Goal: Task Accomplishment & Management: Use online tool/utility

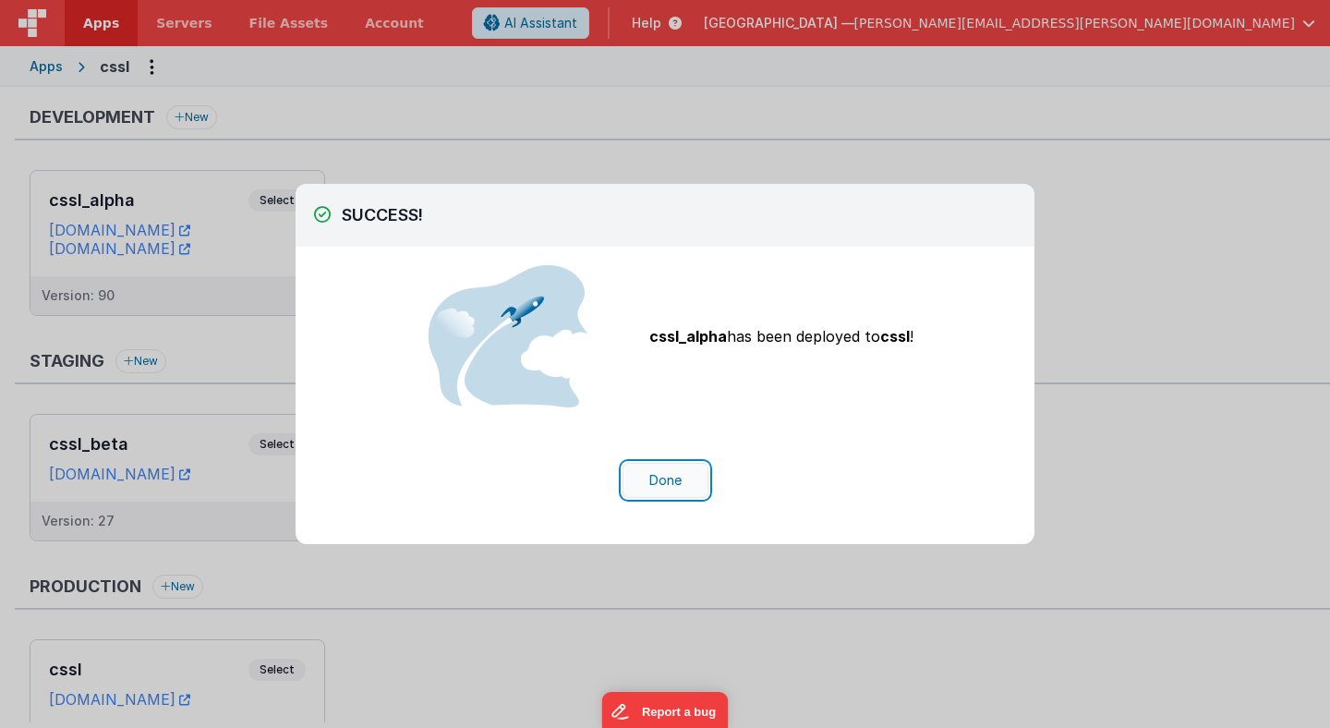
click at [682, 480] on button "Done" at bounding box center [665, 480] width 86 height 35
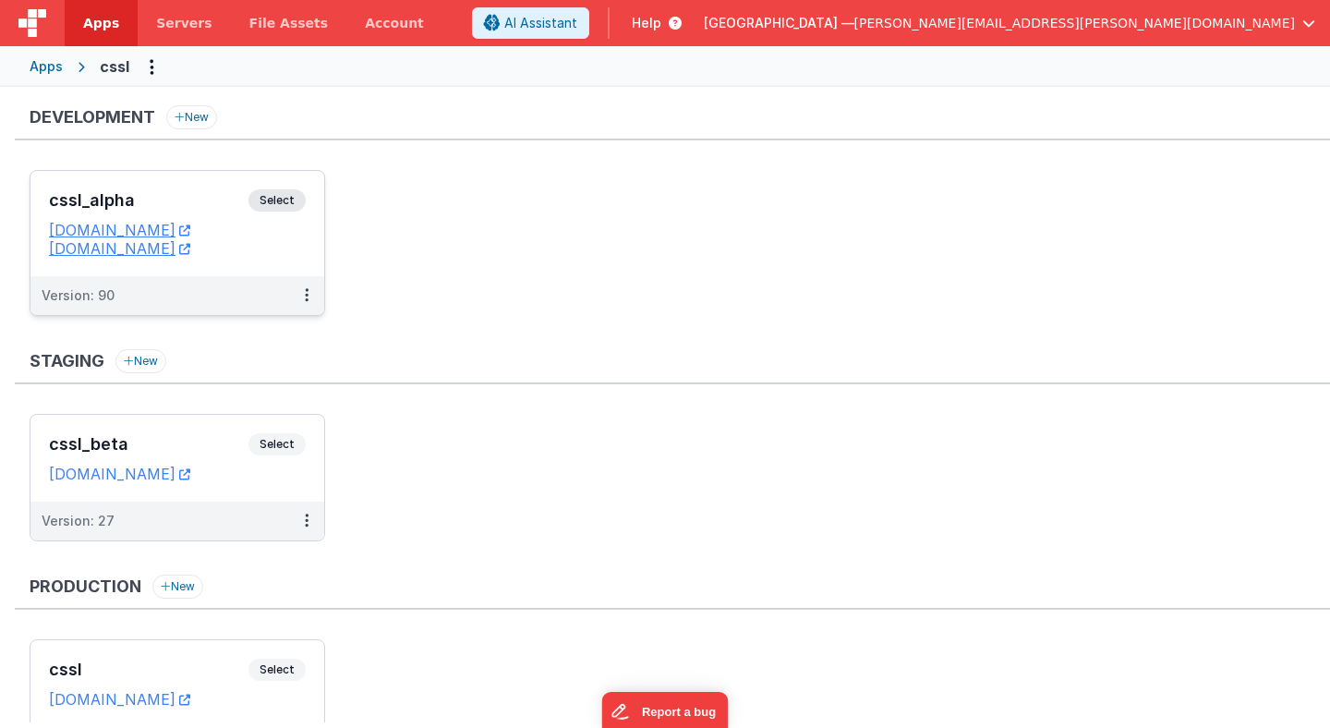
click at [284, 199] on span "Select" at bounding box center [276, 200] width 57 height 22
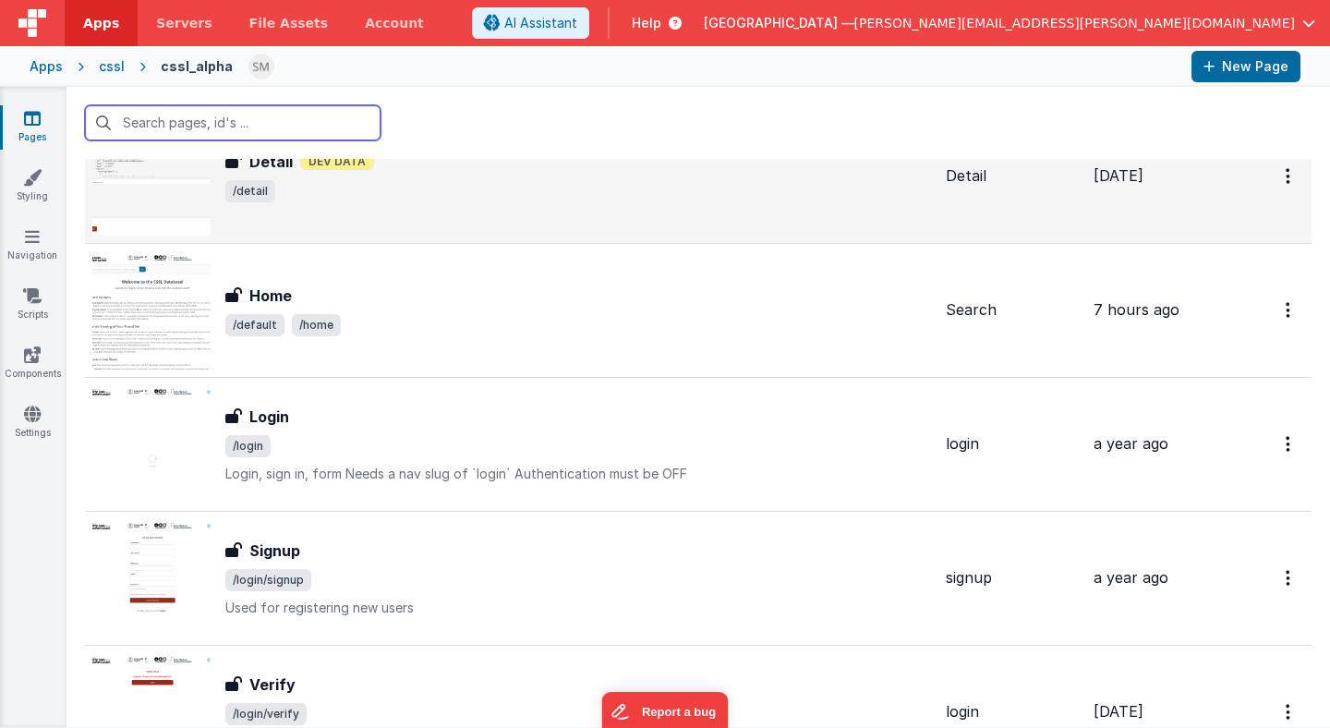
scroll to position [223, 0]
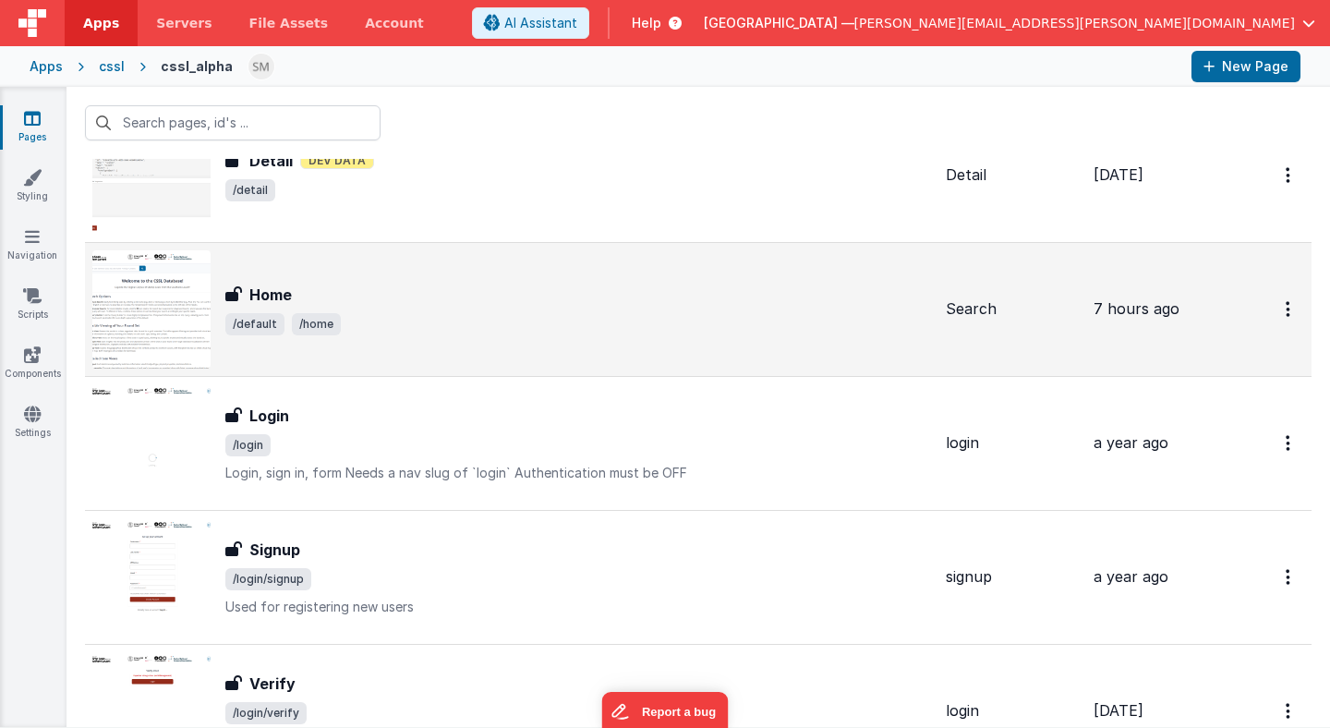
click at [658, 336] on div "Home Home /default /home" at bounding box center [511, 309] width 838 height 118
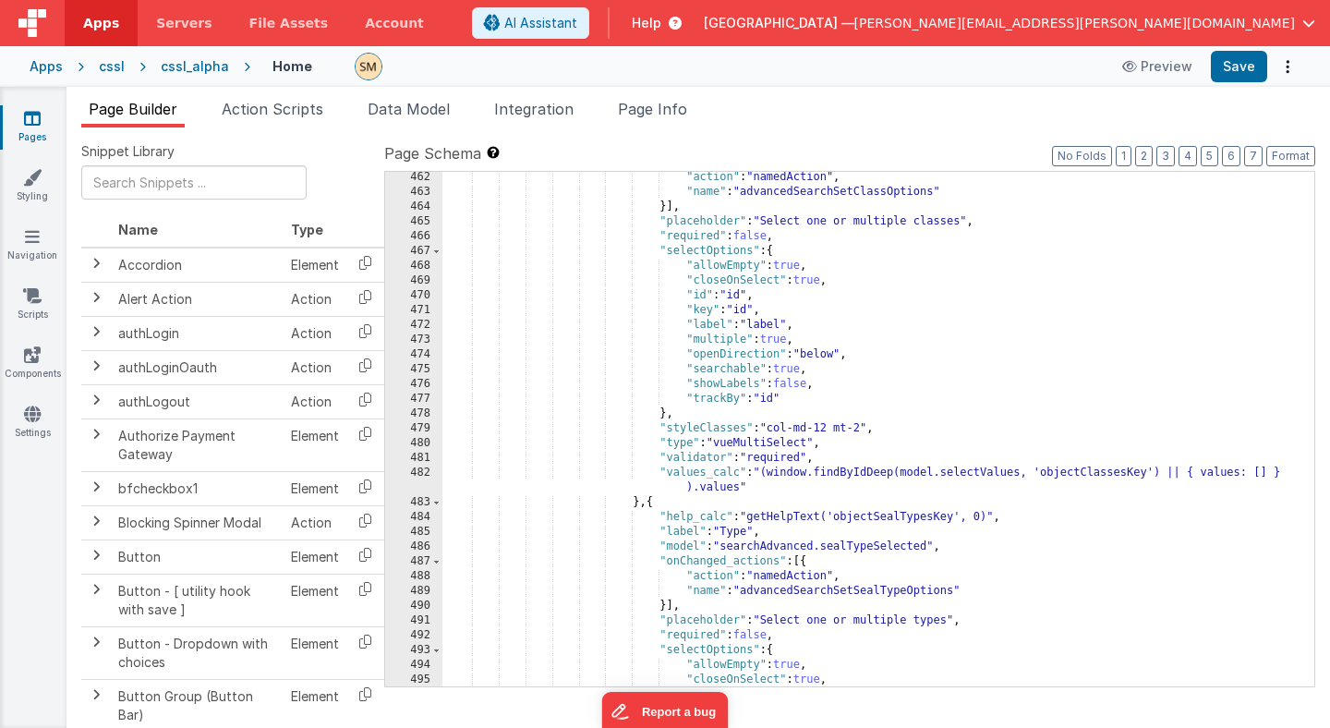
scroll to position [7207, 0]
click at [1216, 474] on div ""action" : "namedAction" , "name" : "advancedSearchSetClassOptions" }] , "place…" at bounding box center [878, 442] width 872 height 544
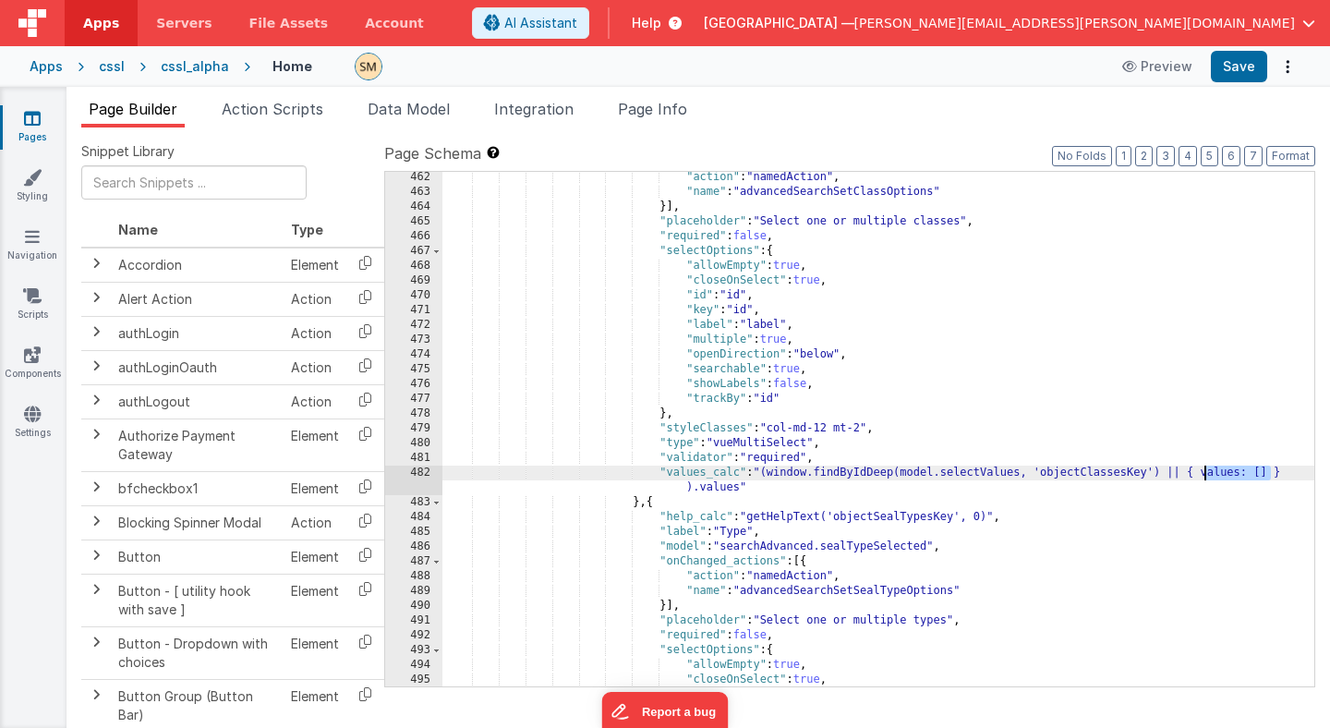
drag, startPoint x: 1271, startPoint y: 472, endPoint x: 1202, endPoint y: 476, distance: 68.4
click at [1203, 476] on div ""action" : "namedAction" , "name" : "advancedSearchSetClassOptions" }] , "place…" at bounding box center [878, 442] width 872 height 544
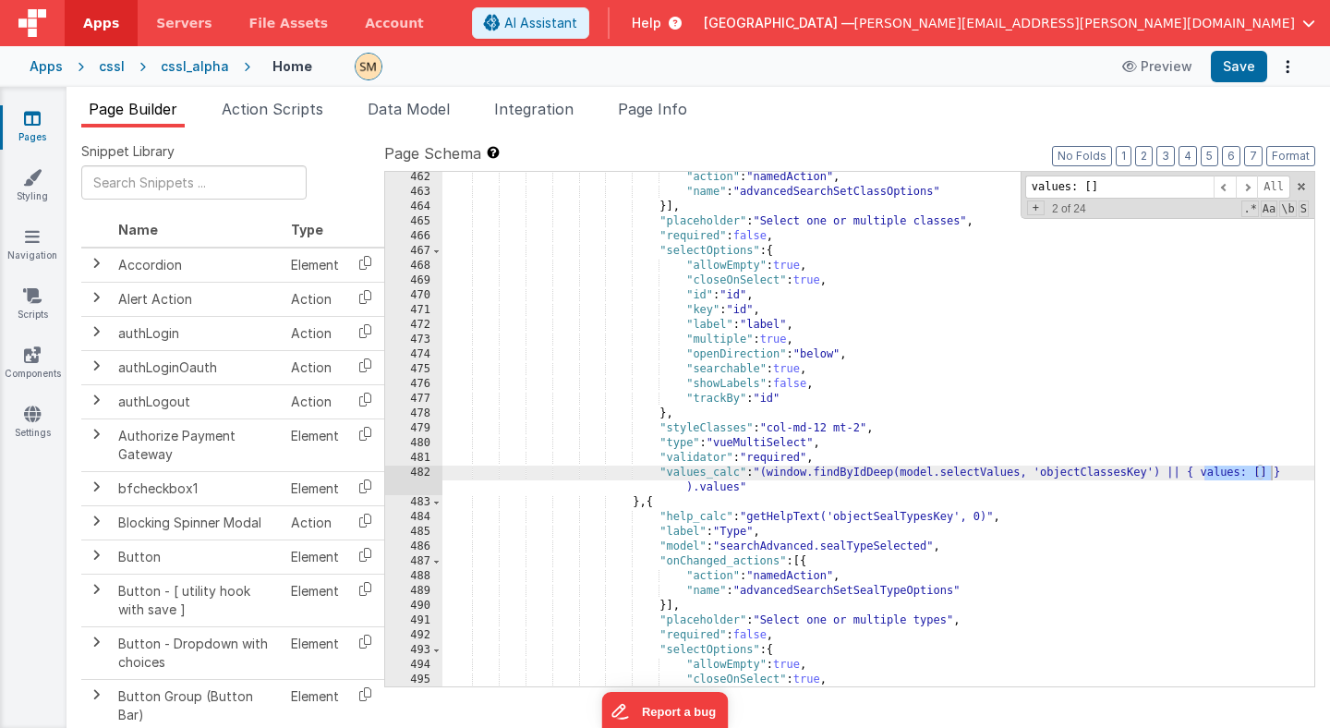
click at [1050, 189] on input "values: []" at bounding box center [1119, 186] width 188 height 23
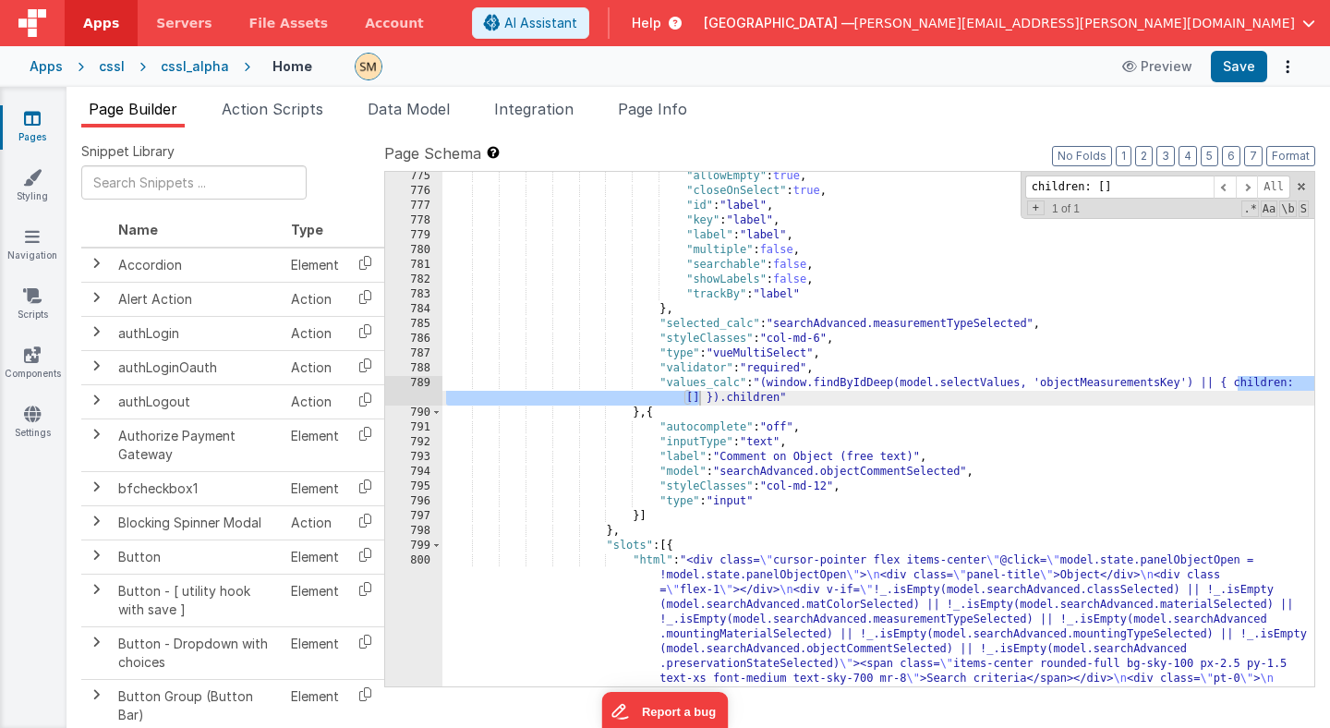
scroll to position [11314, 0]
type input "children: []"
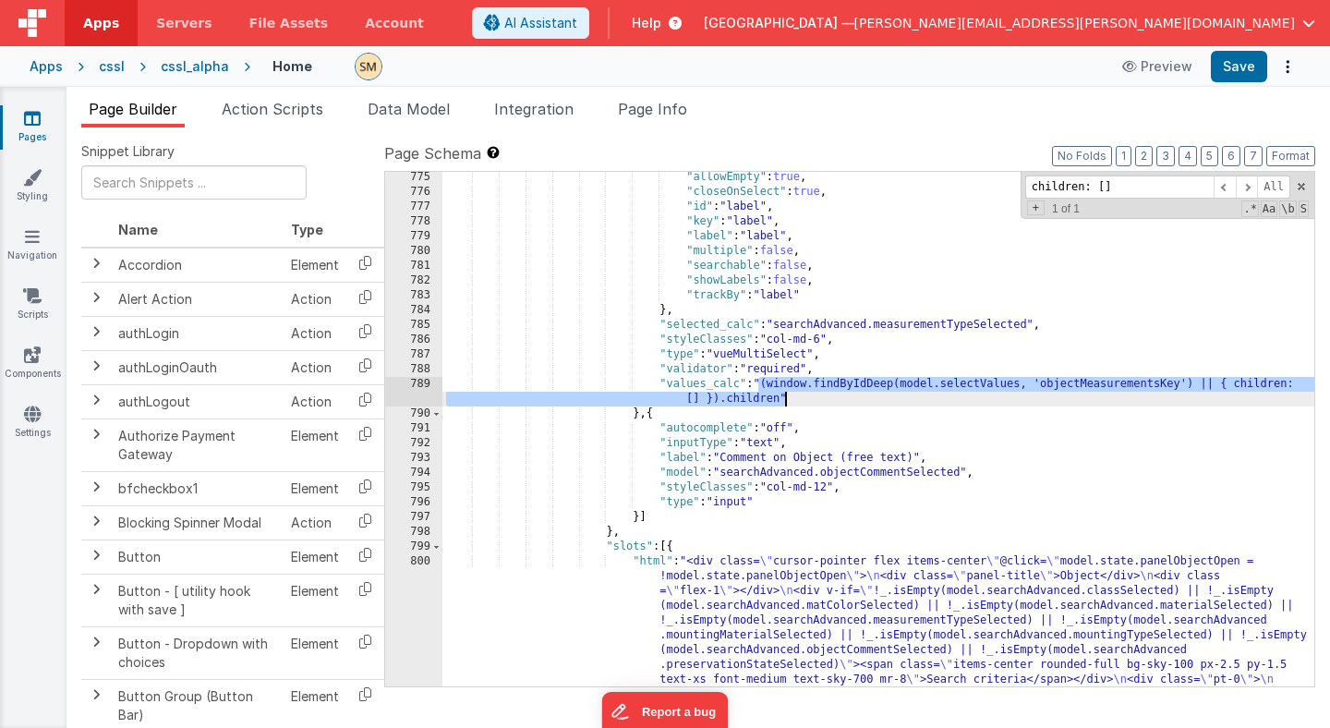
drag, startPoint x: 758, startPoint y: 387, endPoint x: 785, endPoint y: 401, distance: 30.1
click at [785, 401] on div ""allowEmpty" : true , "closeOnSelect" : true , "id" : "label" , "key" : "label"…" at bounding box center [878, 516] width 872 height 692
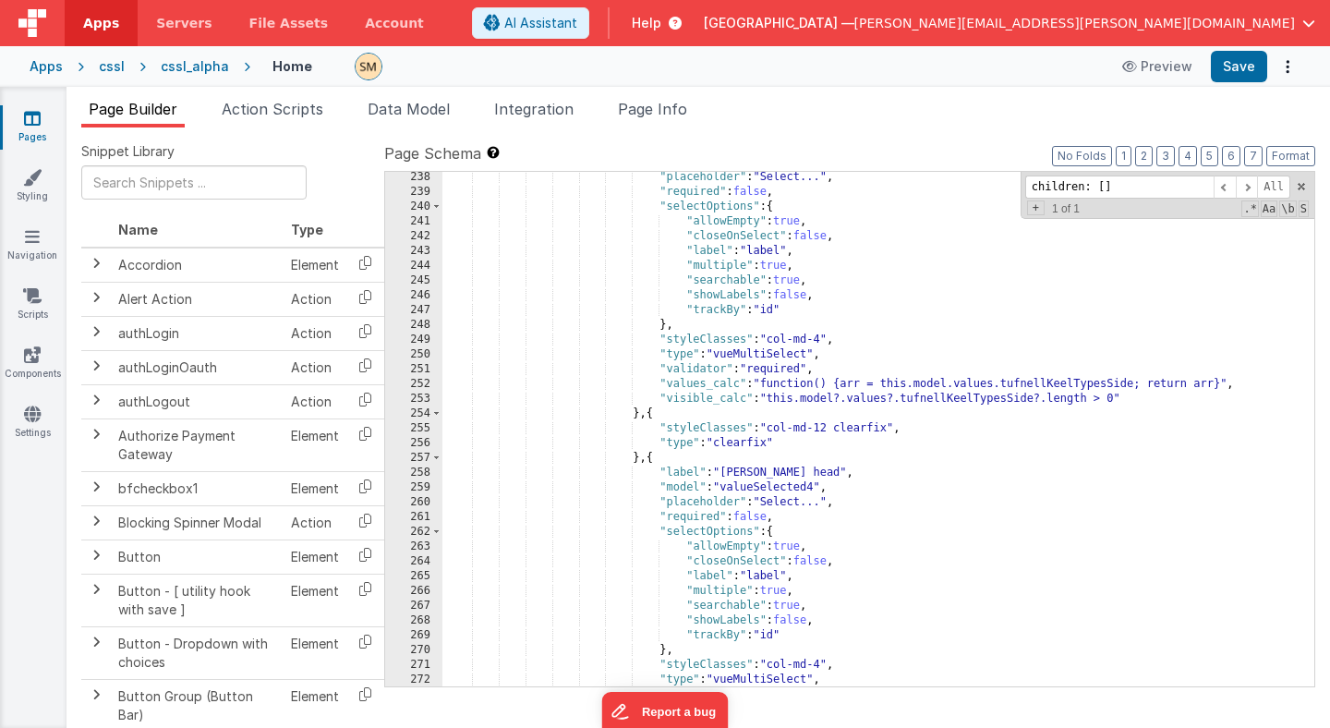
scroll to position [3429, 0]
click at [786, 442] on div ""placeholder" : "Select..." , "required" : false , "selectOptions" : { "allowEm…" at bounding box center [878, 440] width 872 height 544
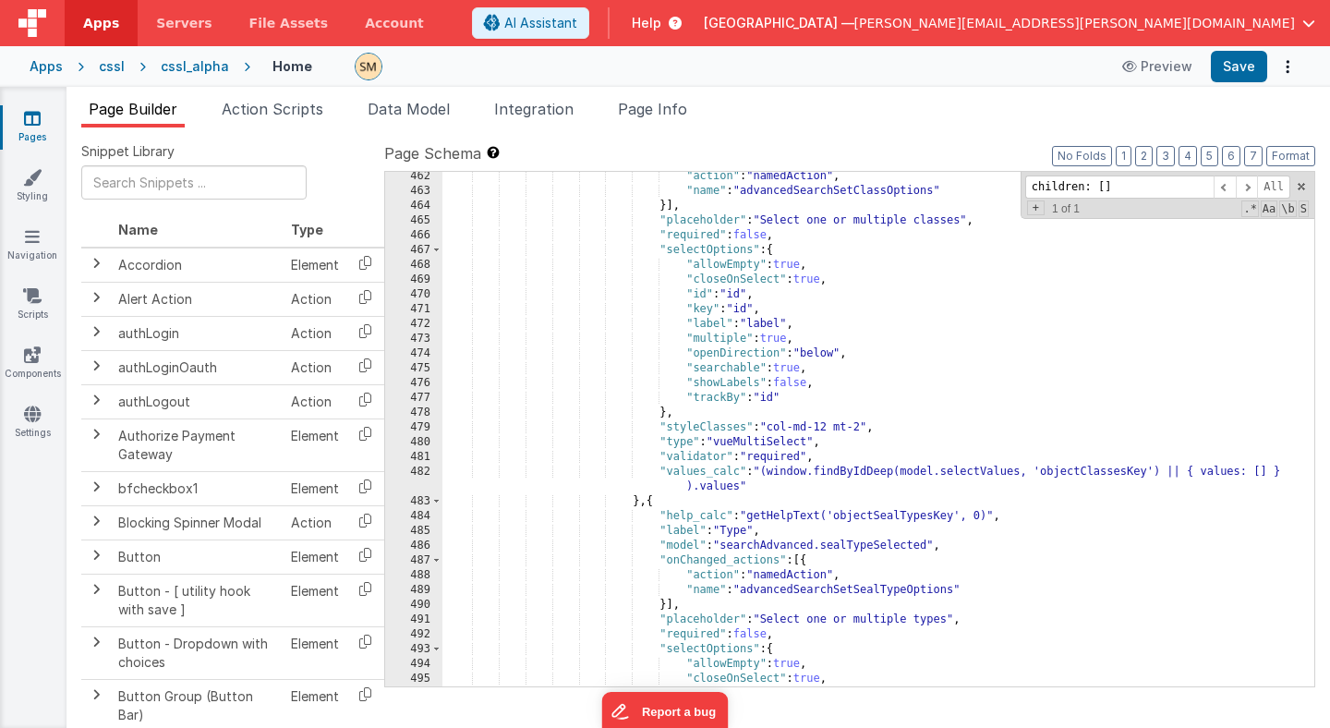
scroll to position [7208, 0]
click at [754, 486] on div ""action" : "namedAction" , "name" : "advancedSearchSetClassOptions" }] , "place…" at bounding box center [878, 441] width 872 height 544
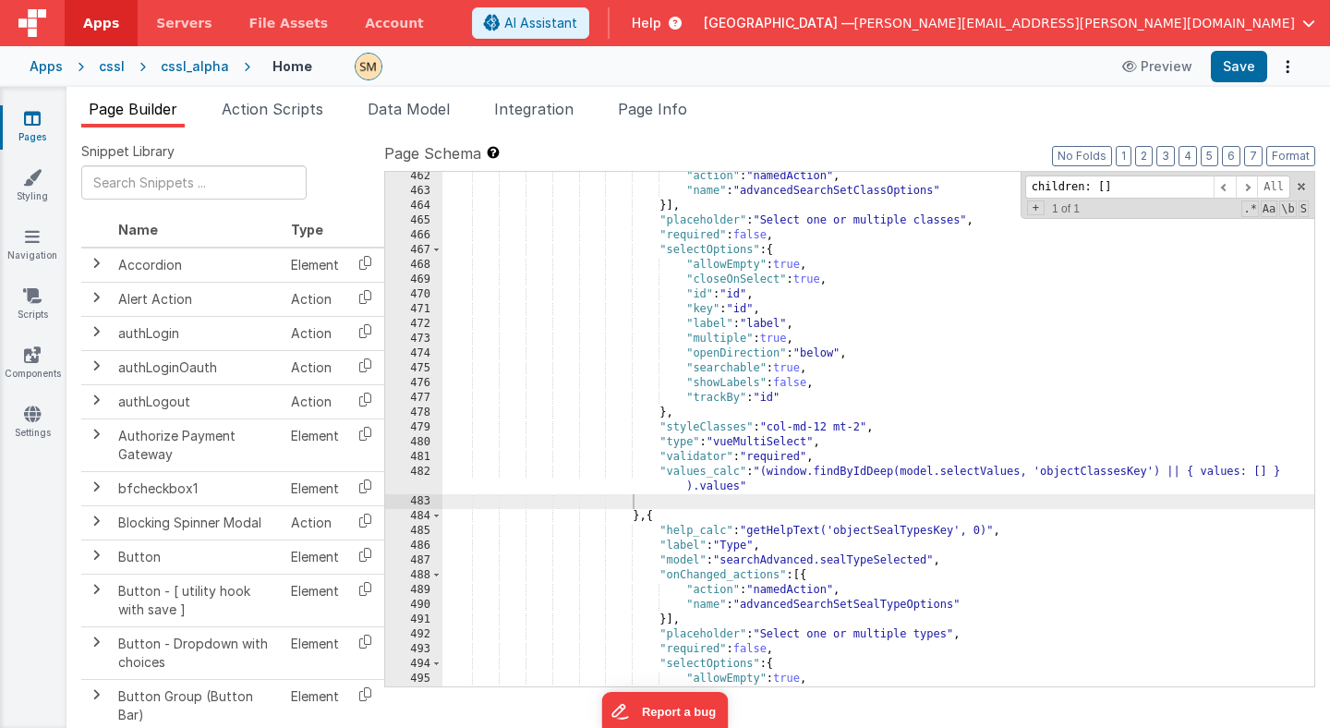
click at [768, 510] on div ""action" : "namedAction" , "name" : "advancedSearchSetClassOptions" }] , "place…" at bounding box center [878, 441] width 872 height 544
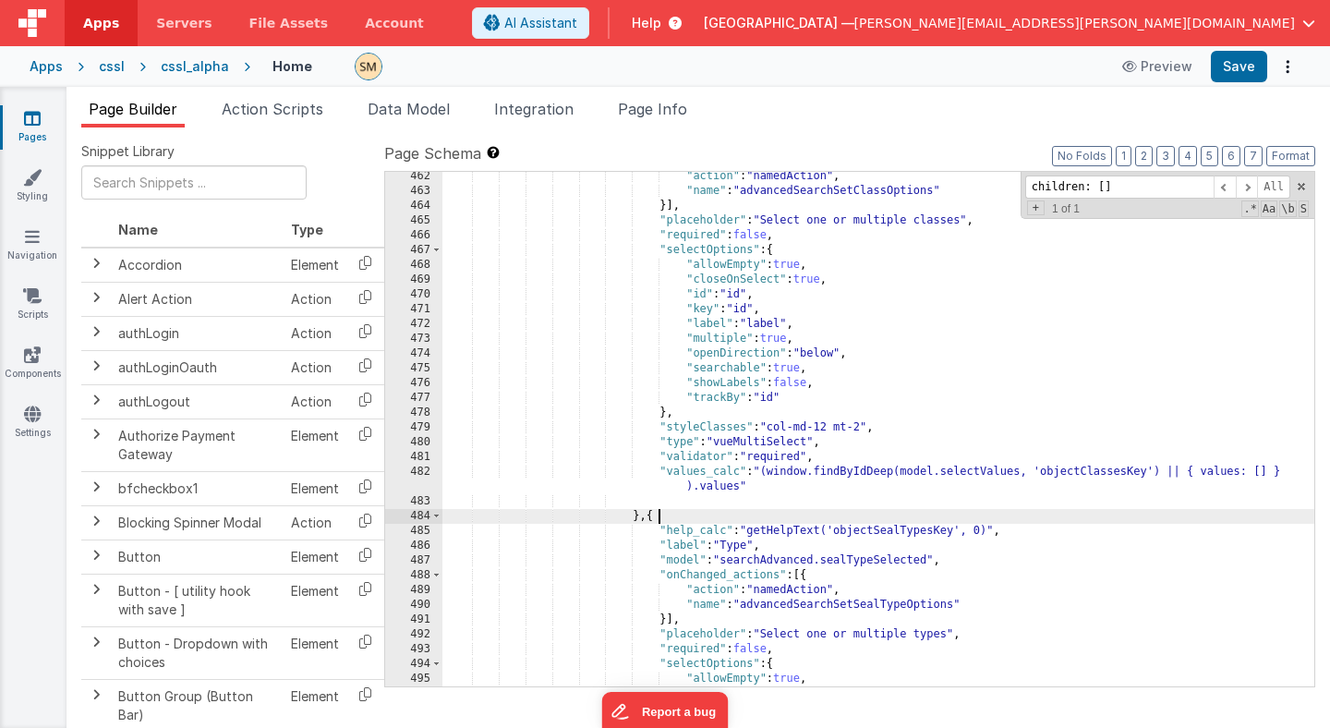
click at [753, 490] on div ""action" : "namedAction" , "name" : "advancedSearchSetClassOptions" }] , "place…" at bounding box center [878, 441] width 872 height 544
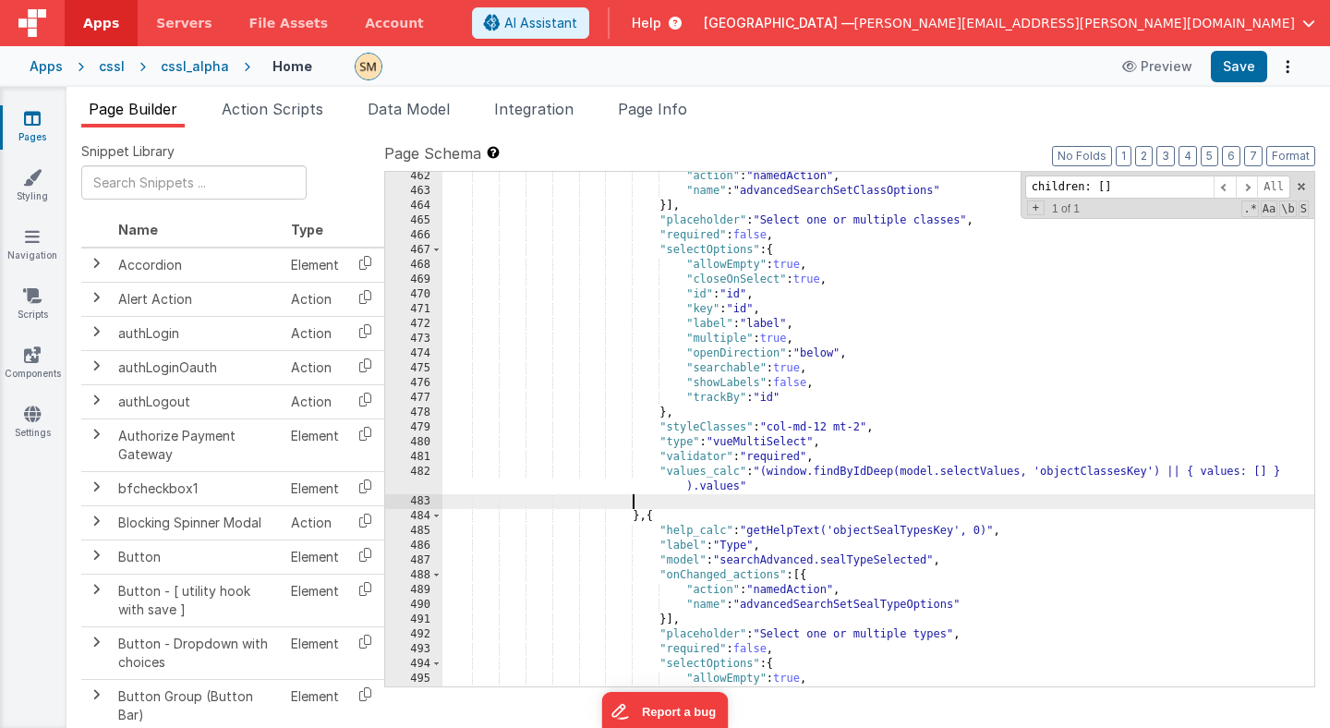
click at [753, 505] on div ""action" : "namedAction" , "name" : "advancedSearchSetClassOptions" }] , "place…" at bounding box center [878, 441] width 872 height 544
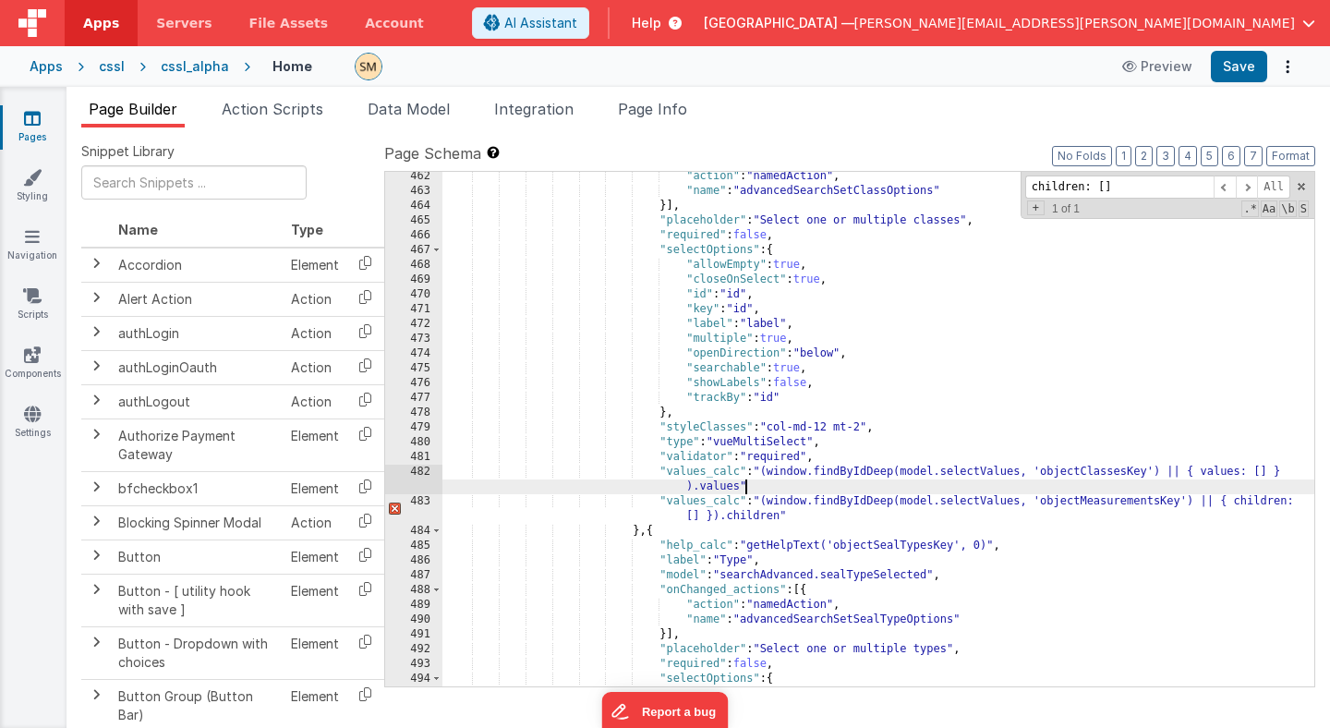
click at [749, 483] on div ""action" : "namedAction" , "name" : "advancedSearchSetClassOptions" }] , "place…" at bounding box center [878, 441] width 872 height 544
click at [672, 471] on div ""action" : "namedAction" , "name" : "advancedSearchSetClassOptions" }] , "place…" at bounding box center [878, 441] width 872 height 544
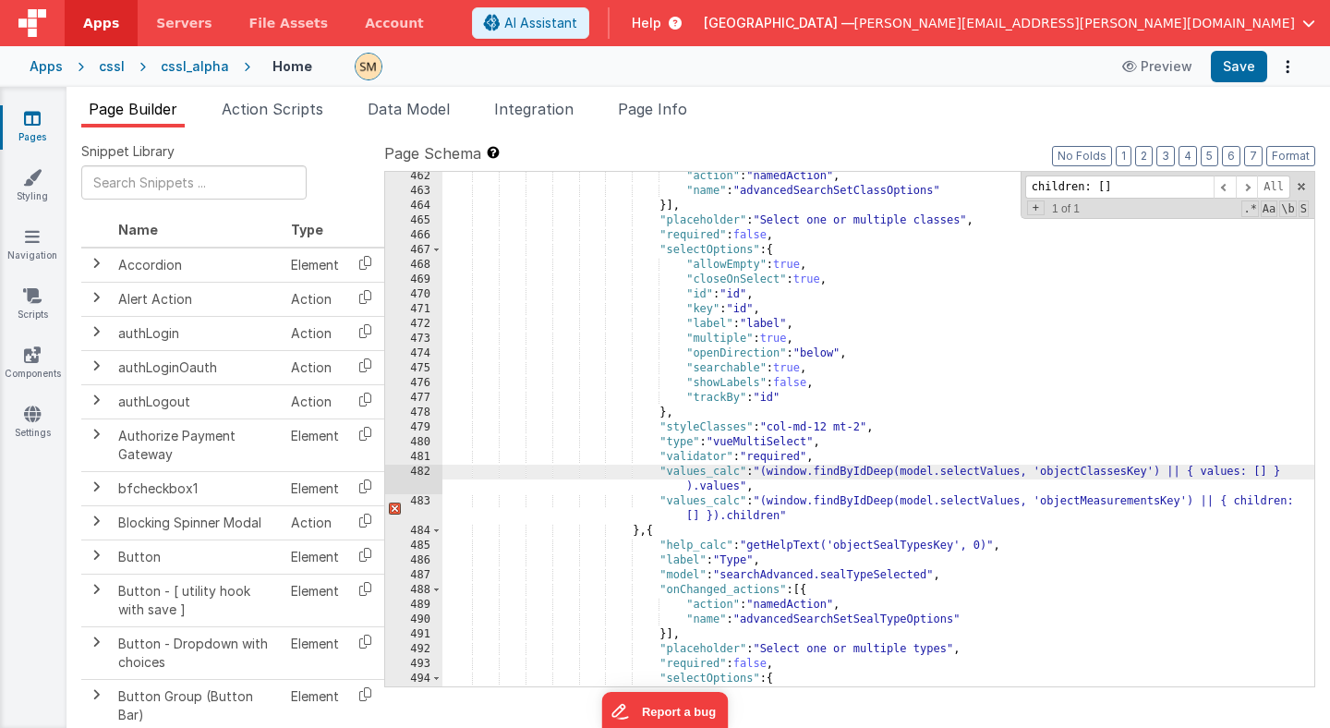
click at [667, 471] on div ""action" : "namedAction" , "name" : "advancedSearchSetClassOptions" }] , "place…" at bounding box center [878, 441] width 872 height 544
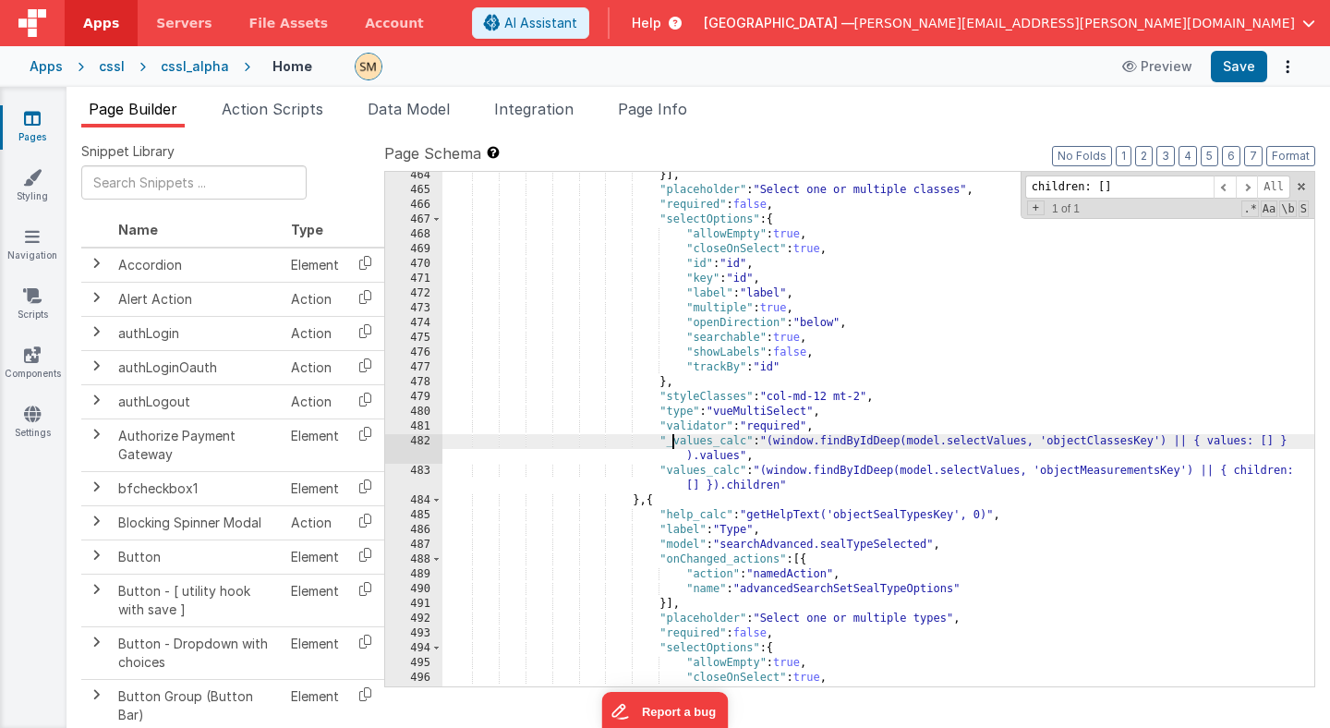
scroll to position [7229, 0]
click at [1086, 440] on div "}] , "placeholder" : "Select one or multiple classes" , "required" : false , "s…" at bounding box center [878, 438] width 872 height 544
click at [1099, 468] on div "}] , "placeholder" : "Select one or multiple classes" , "required" : false , "s…" at bounding box center [878, 438] width 872 height 544
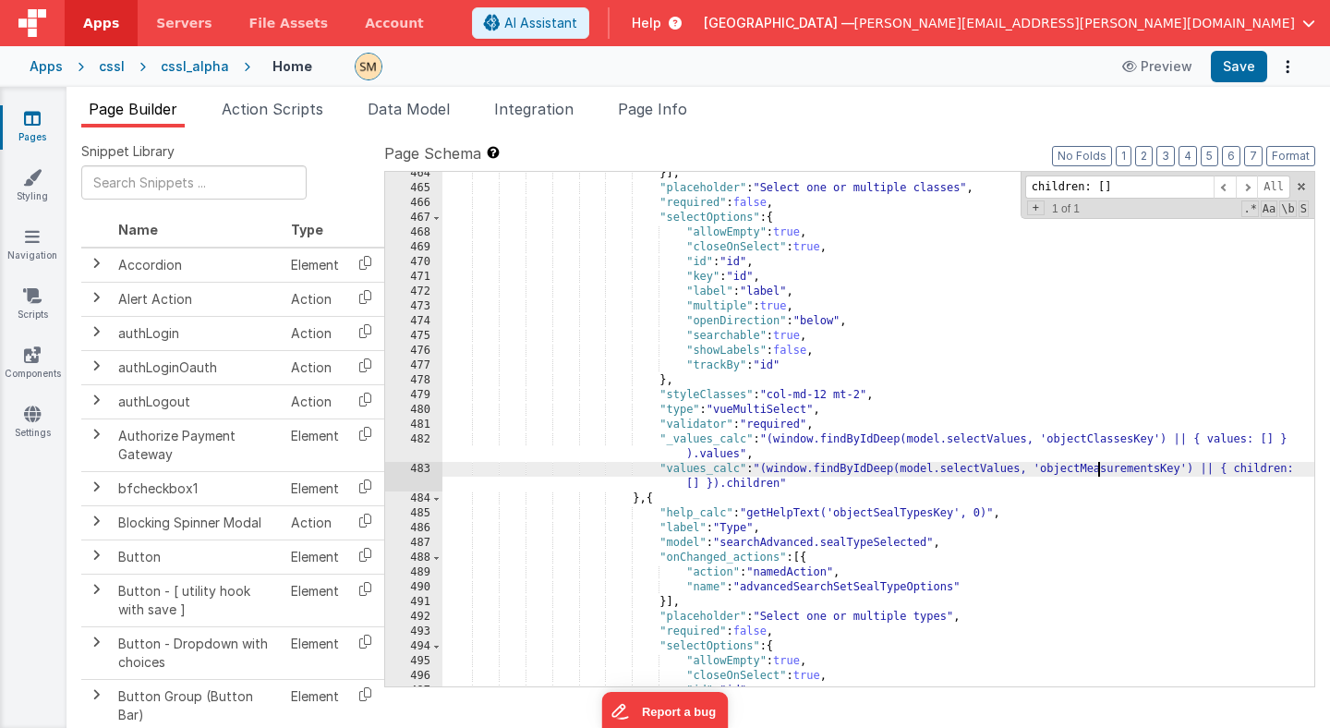
click at [1099, 468] on div "}] , "placeholder" : "Select one or multiple classes" , "required" : false , "s…" at bounding box center [878, 438] width 872 height 544
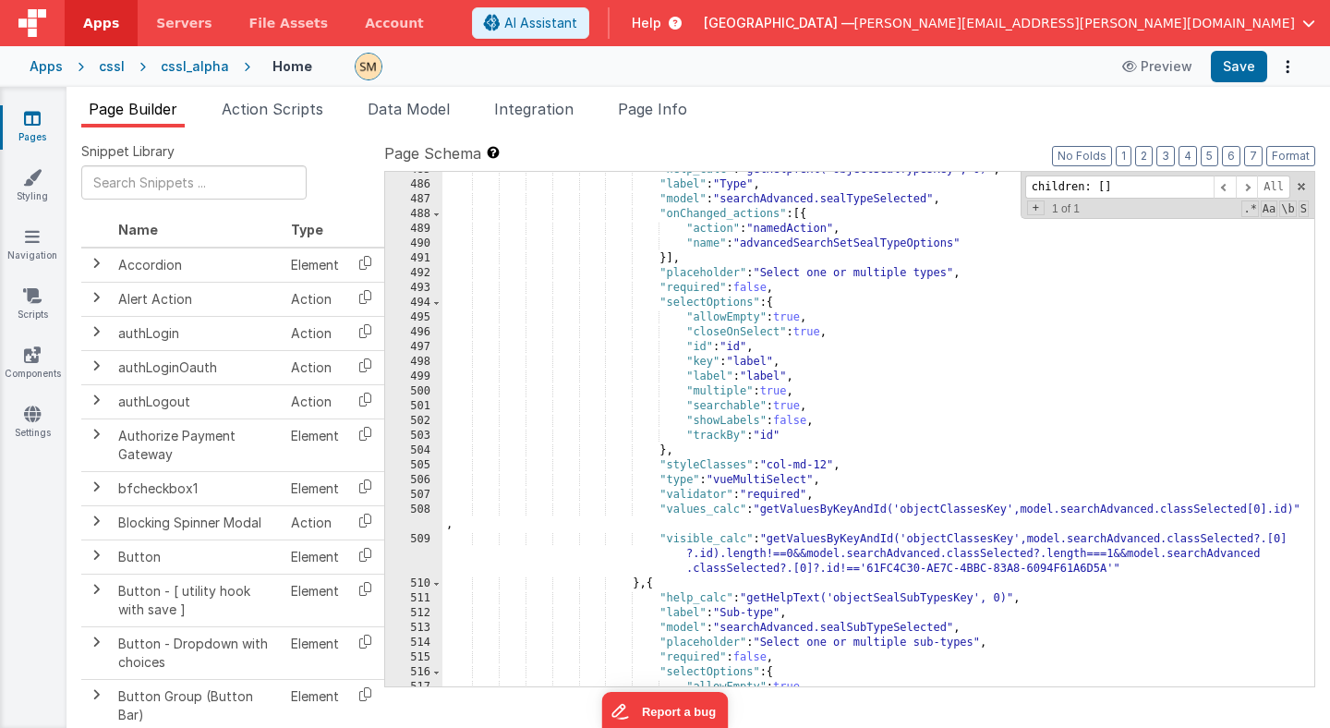
scroll to position [7519, 0]
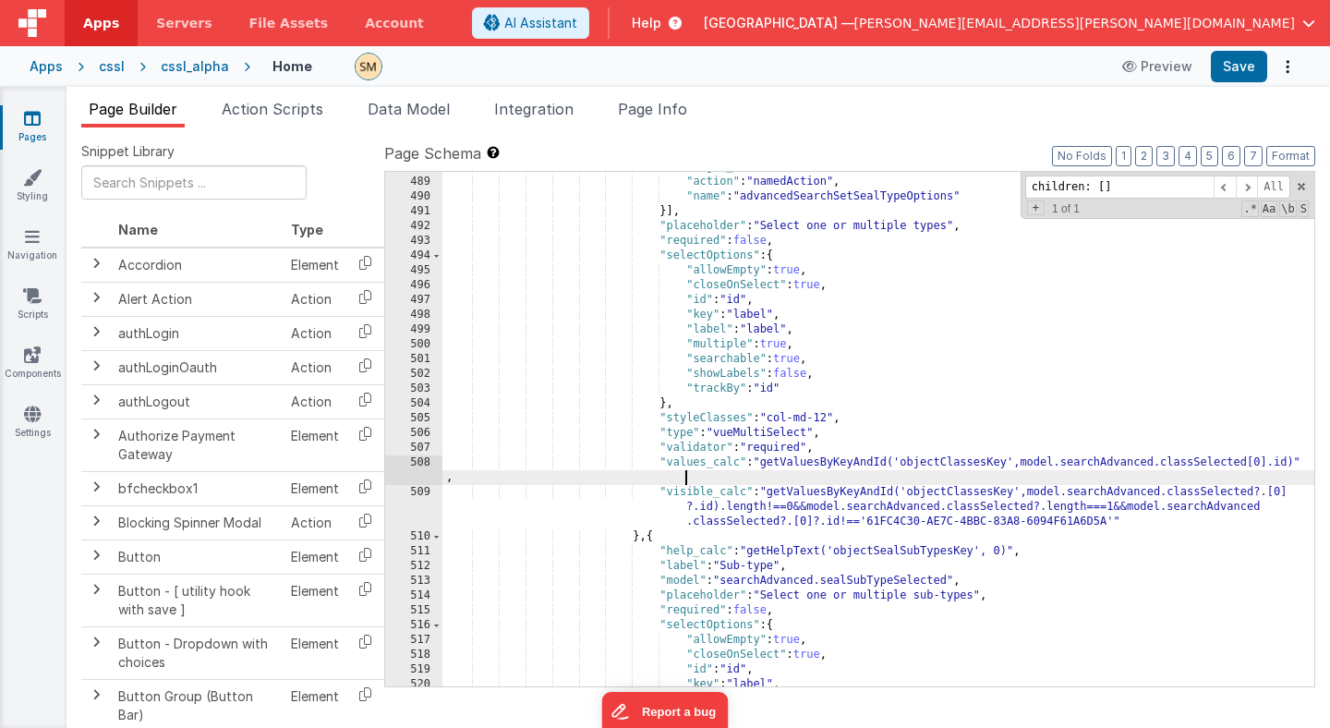
scroll to position [7550, 0]
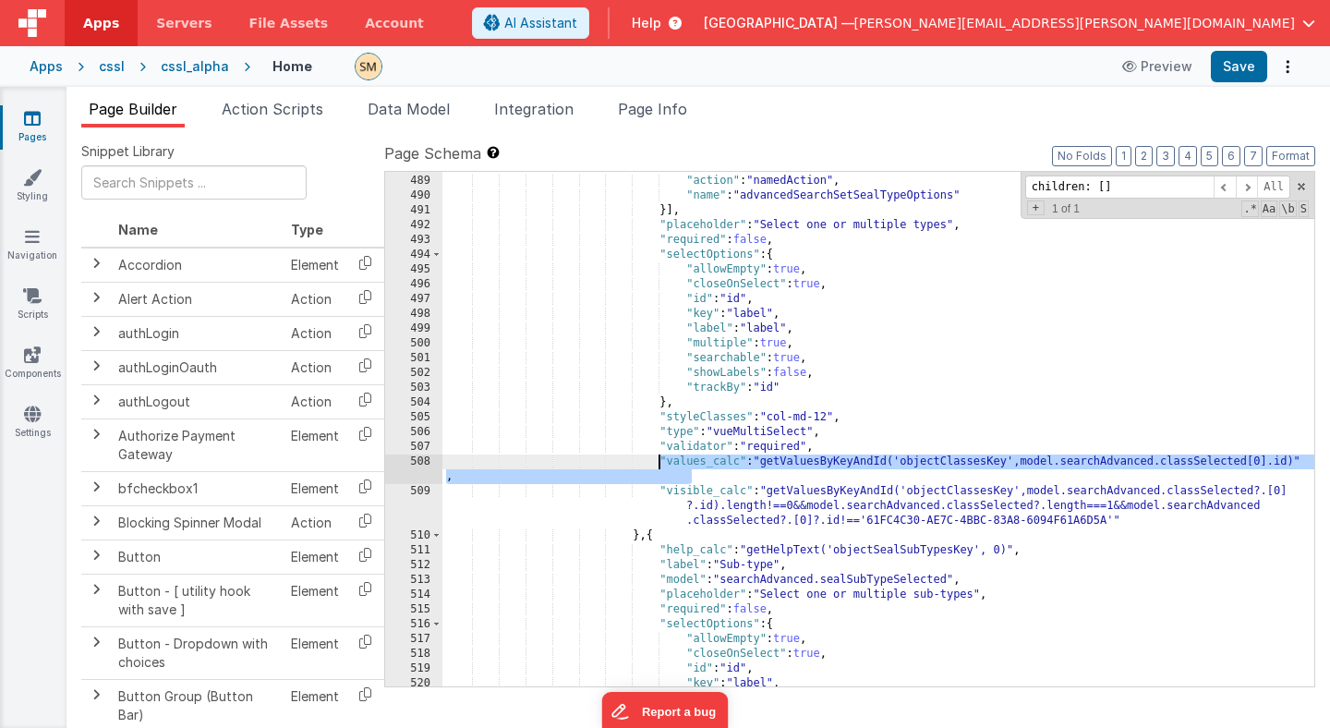
drag, startPoint x: 695, startPoint y: 477, endPoint x: 658, endPoint y: 462, distance: 40.1
click at [658, 462] on div ""onChanged_actions" : [{ "action" : "namedAction" , "name" : "advancedSearchSet…" at bounding box center [878, 431] width 872 height 544
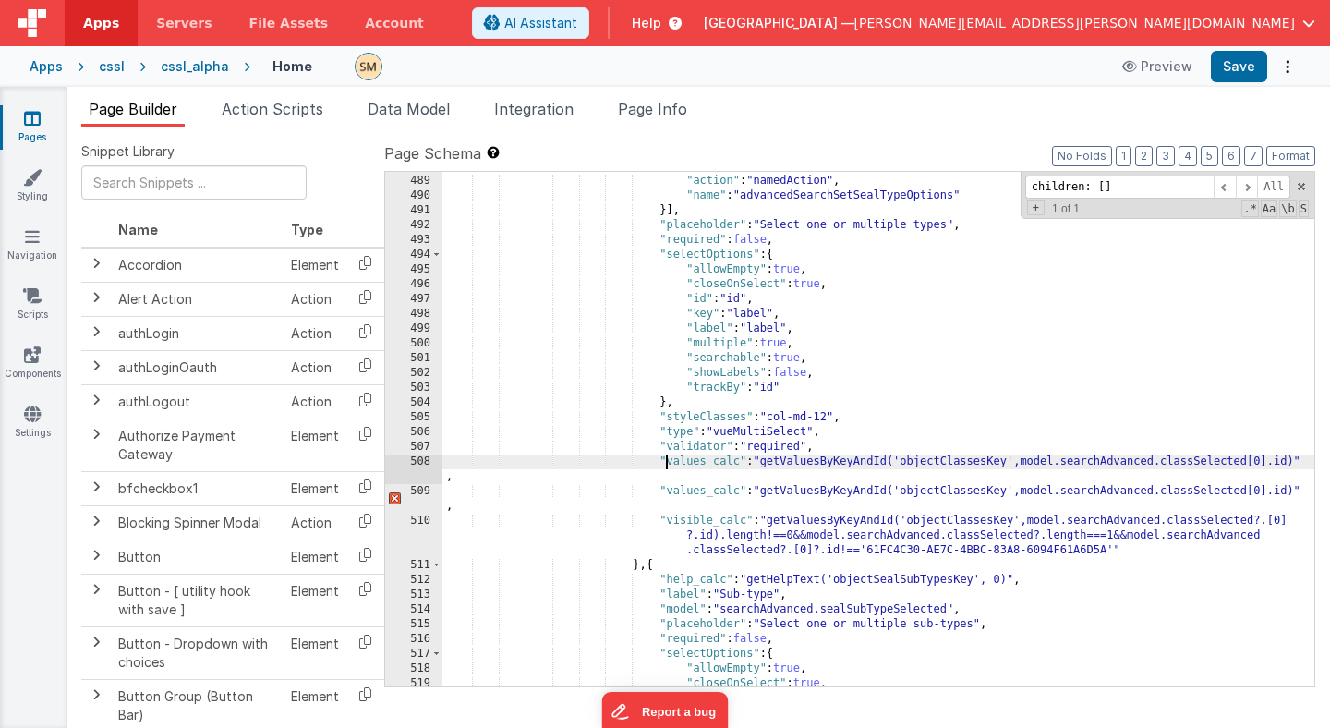
click at [667, 465] on div ""onChanged_actions" : [{ "action" : "namedAction" , "name" : "advancedSearchSet…" at bounding box center [878, 431] width 872 height 544
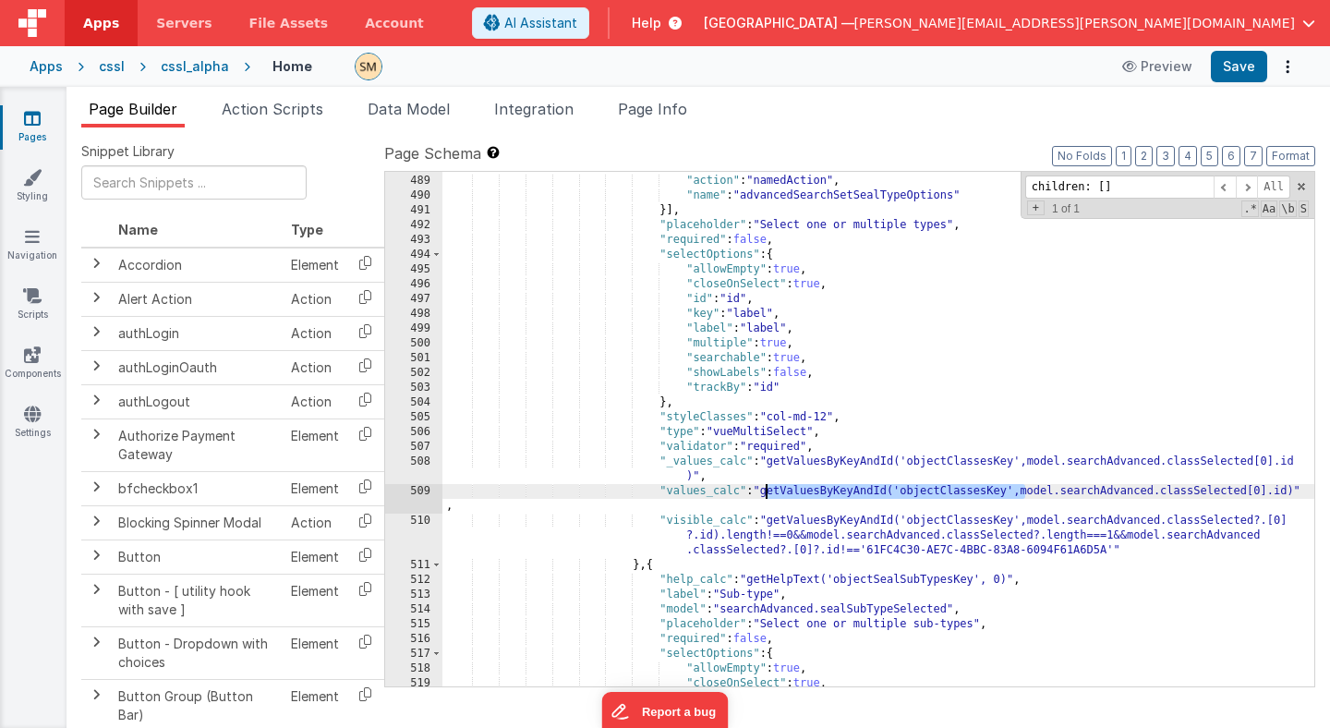
drag, startPoint x: 1023, startPoint y: 491, endPoint x: 764, endPoint y: 494, distance: 259.5
click at [764, 494] on div ""onChanged_actions" : [{ "action" : "namedAction" , "name" : "advancedSearchSet…" at bounding box center [878, 431] width 872 height 544
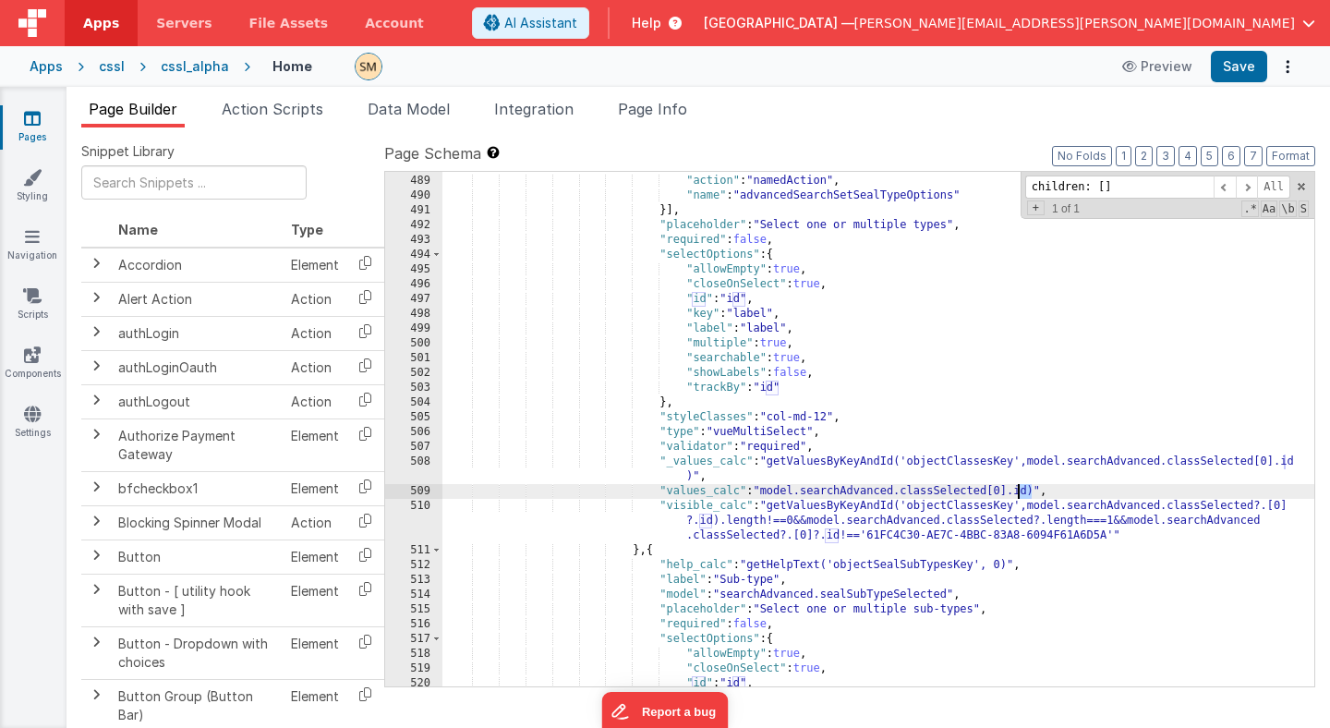
drag, startPoint x: 1032, startPoint y: 491, endPoint x: 1017, endPoint y: 491, distance: 15.7
click at [1017, 491] on div ""onChanged_actions" : [{ "action" : "namedAction" , "name" : "advancedSearchSet…" at bounding box center [878, 431] width 872 height 544
click at [667, 508] on div ""onChanged_actions" : [{ "action" : "namedAction" , "name" : "advancedSearchSet…" at bounding box center [878, 431] width 872 height 544
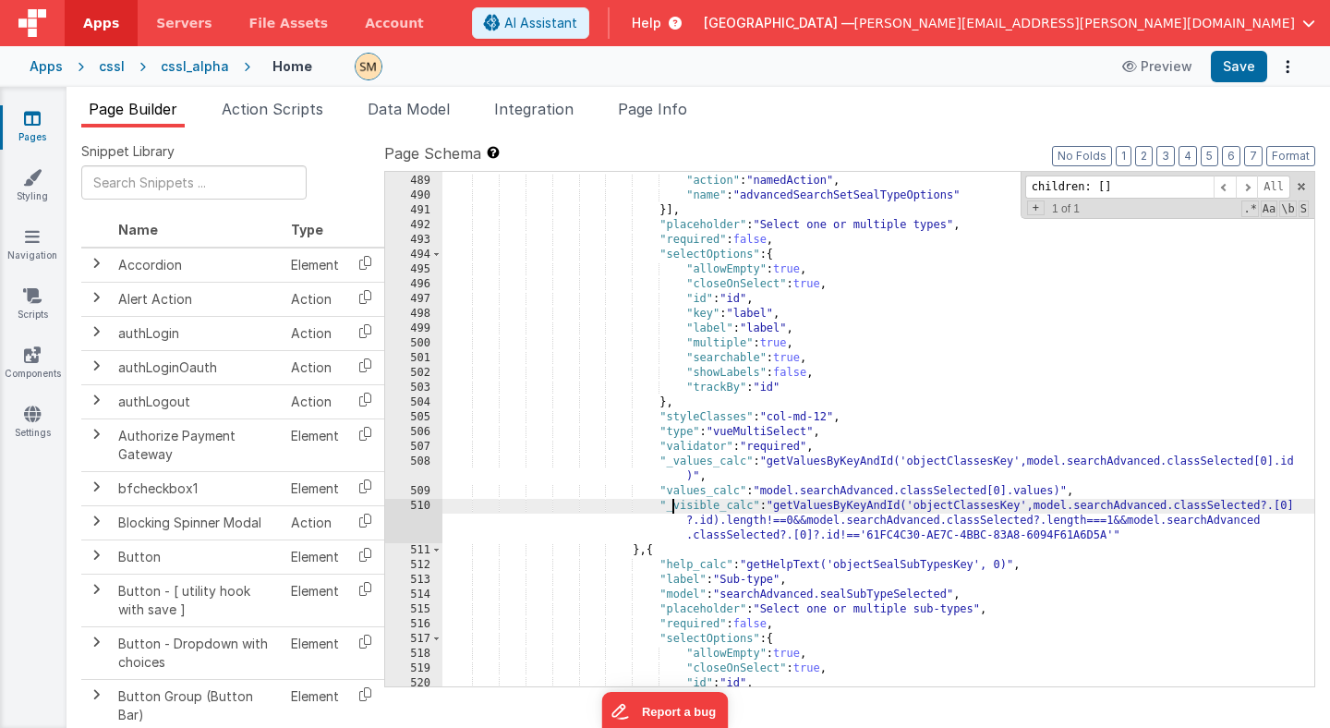
click at [667, 508] on div ""onChanged_actions" : [{ "action" : "namedAction" , "name" : "advancedSearchSet…" at bounding box center [878, 431] width 872 height 544
click at [1235, 63] on button "Save" at bounding box center [1239, 66] width 56 height 31
click at [1064, 491] on div ""onChanged_actions" : [{ "action" : "namedAction" , "name" : "advancedSearchSet…" at bounding box center [878, 431] width 872 height 544
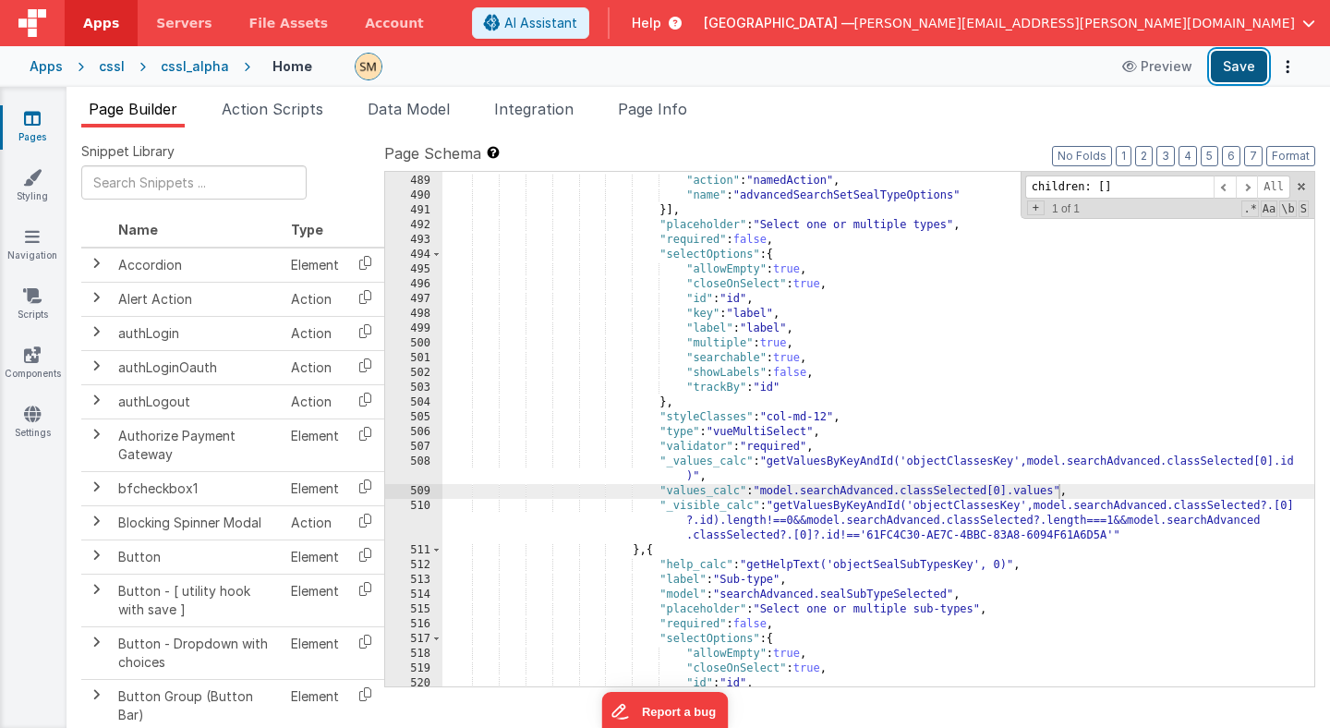
click at [1235, 66] on button "Save" at bounding box center [1239, 66] width 56 height 31
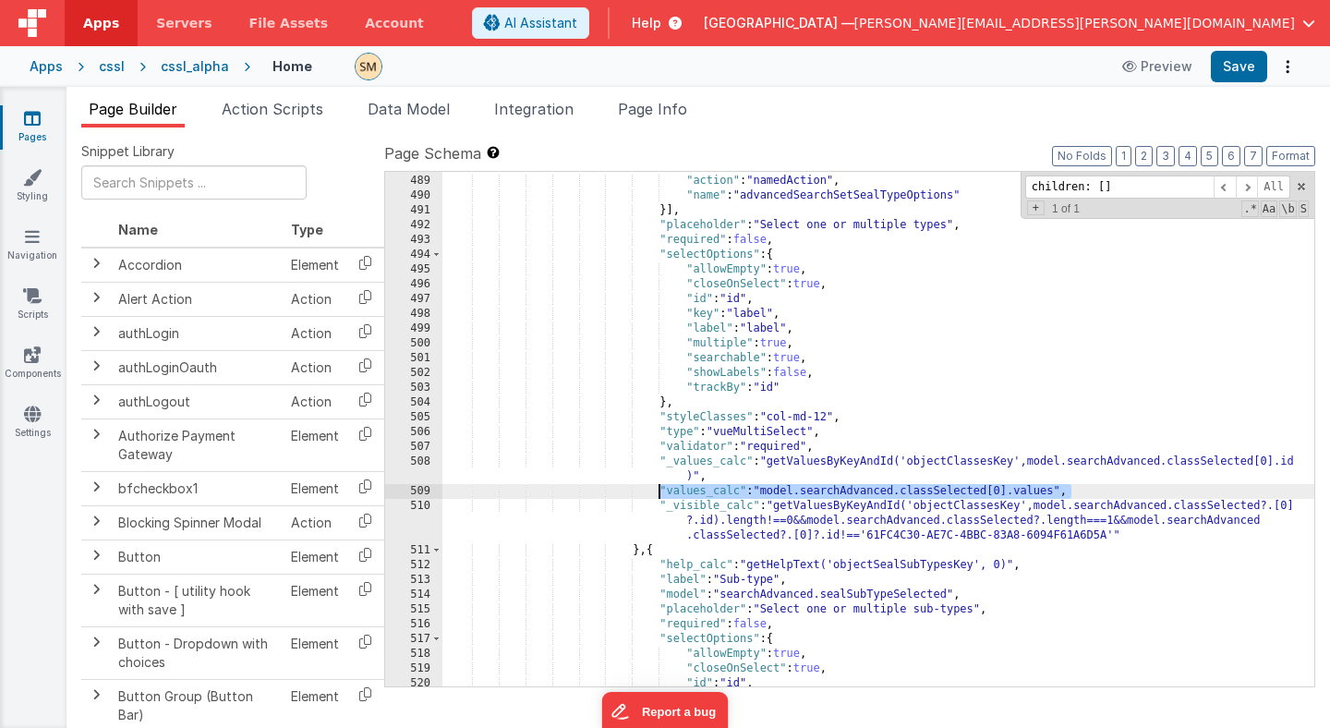
drag, startPoint x: 1084, startPoint y: 495, endPoint x: 657, endPoint y: 491, distance: 427.5
click at [657, 491] on div ""onChanged_actions" : [{ "action" : "namedAction" , "name" : "advancedSearchSet…" at bounding box center [878, 431] width 872 height 544
click at [193, 70] on div "cssl_alpha" at bounding box center [195, 66] width 68 height 18
